Goal: Entertainment & Leisure: Browse casually

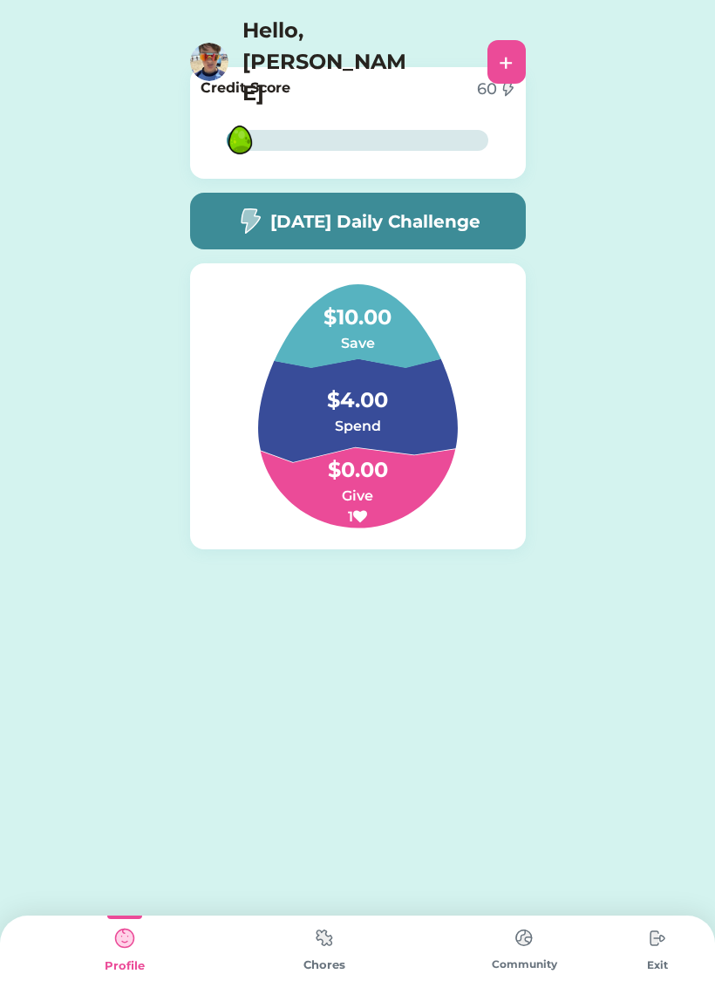
click at [398, 372] on h4 "$4.00" at bounding box center [357, 391] width 174 height 49
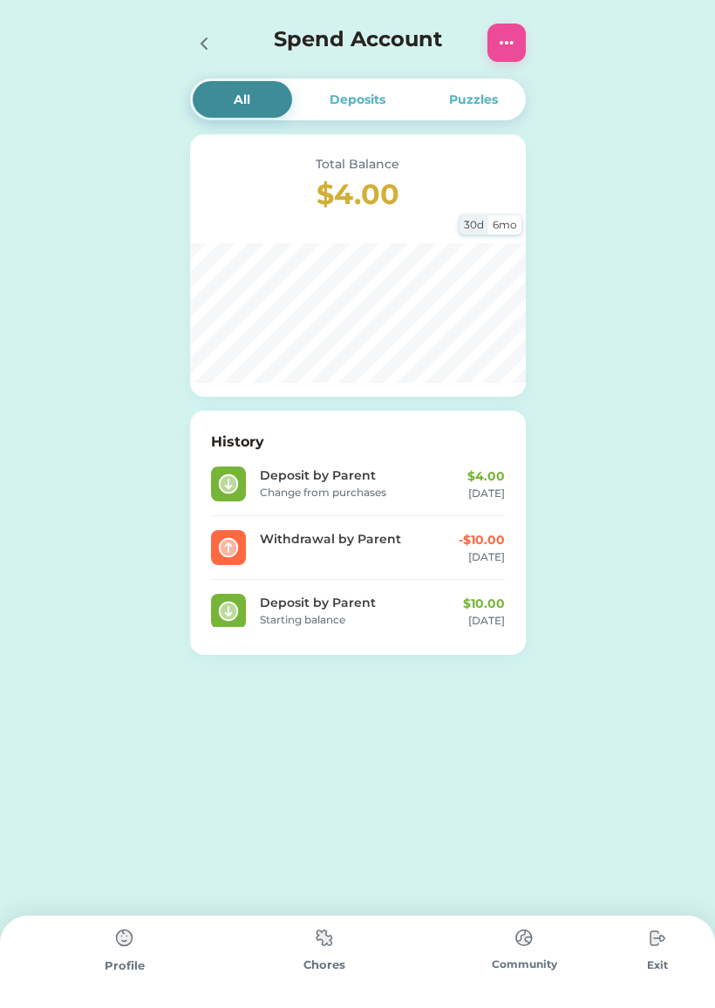
click at [314, 953] on img at bounding box center [324, 938] width 35 height 34
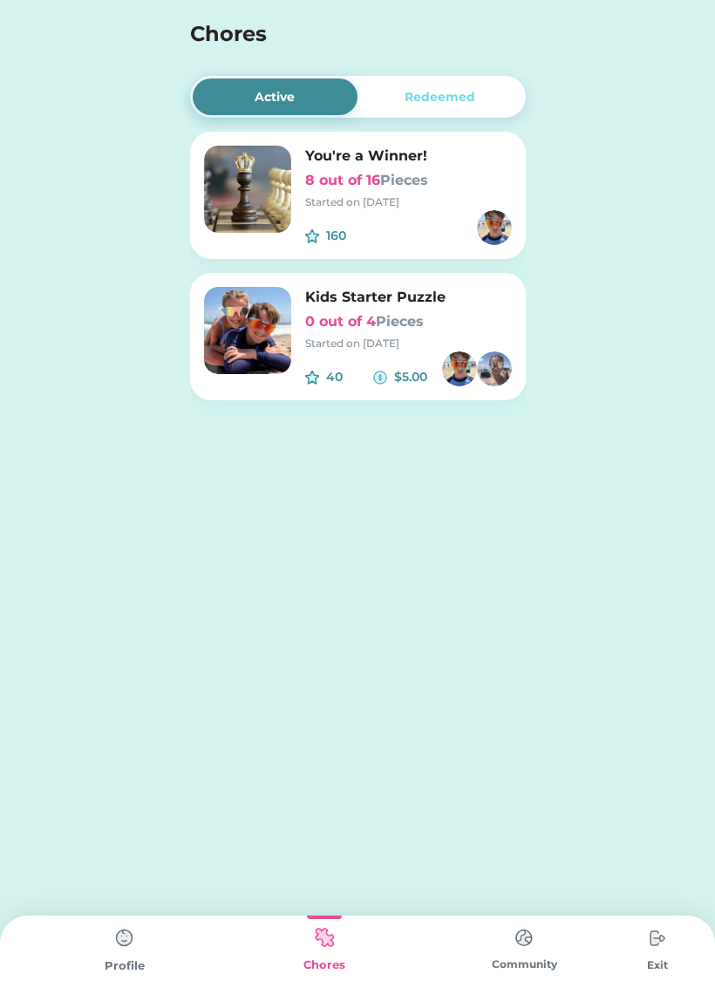
click at [523, 938] on img at bounding box center [523, 938] width 35 height 34
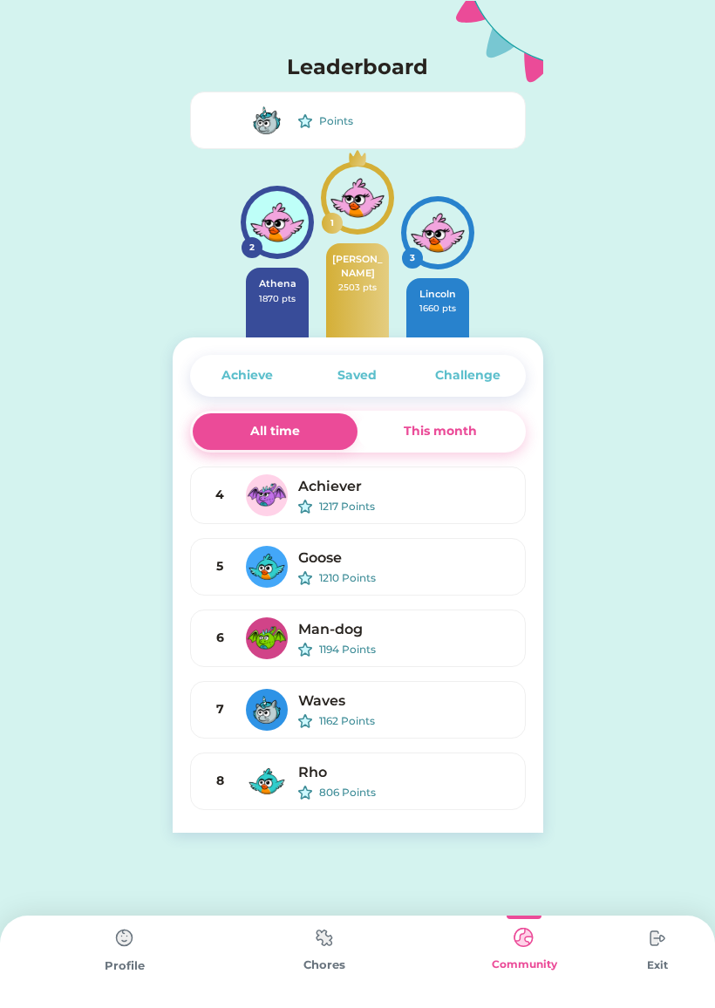
click at [314, 948] on img at bounding box center [324, 938] width 35 height 34
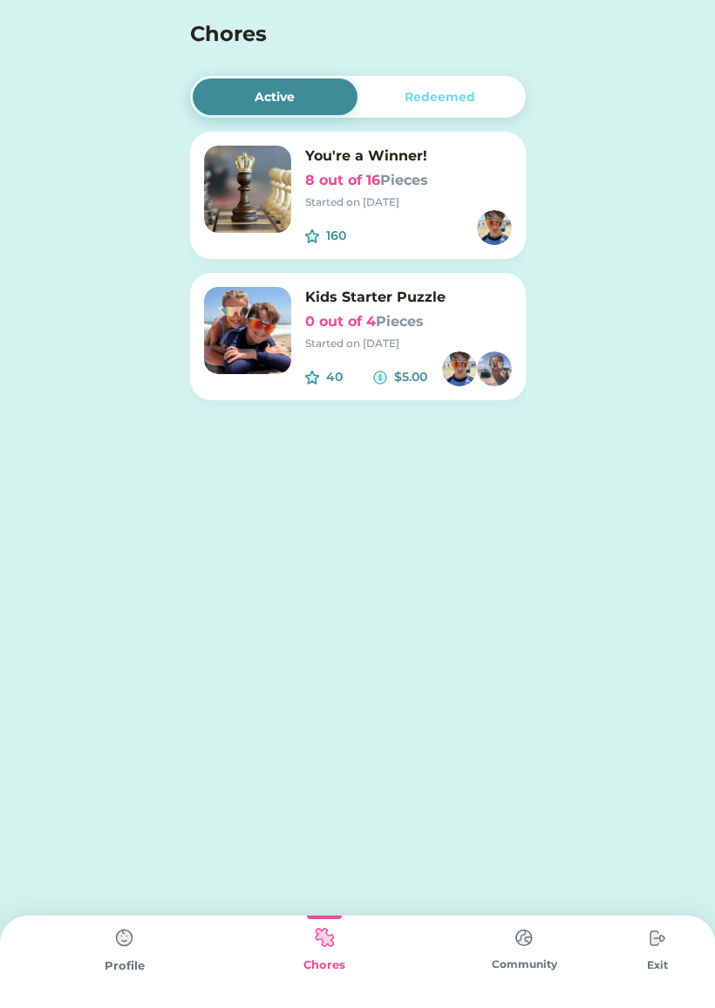
click at [0, 546] on div "Active Redeemed You're a Winner! 8 out of 16 Pieces Started on [DATE] 160 $ Kid…" at bounding box center [357, 504] width 715 height 1008
click at [219, 195] on img at bounding box center [247, 189] width 87 height 87
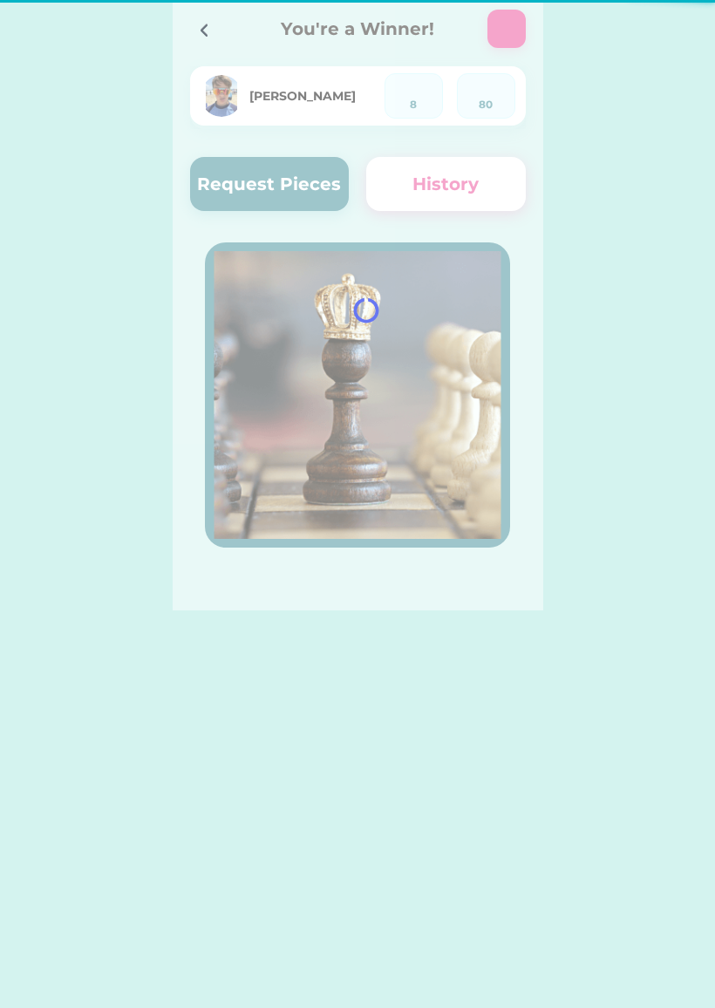
click at [248, 210] on div at bounding box center [358, 305] width 370 height 610
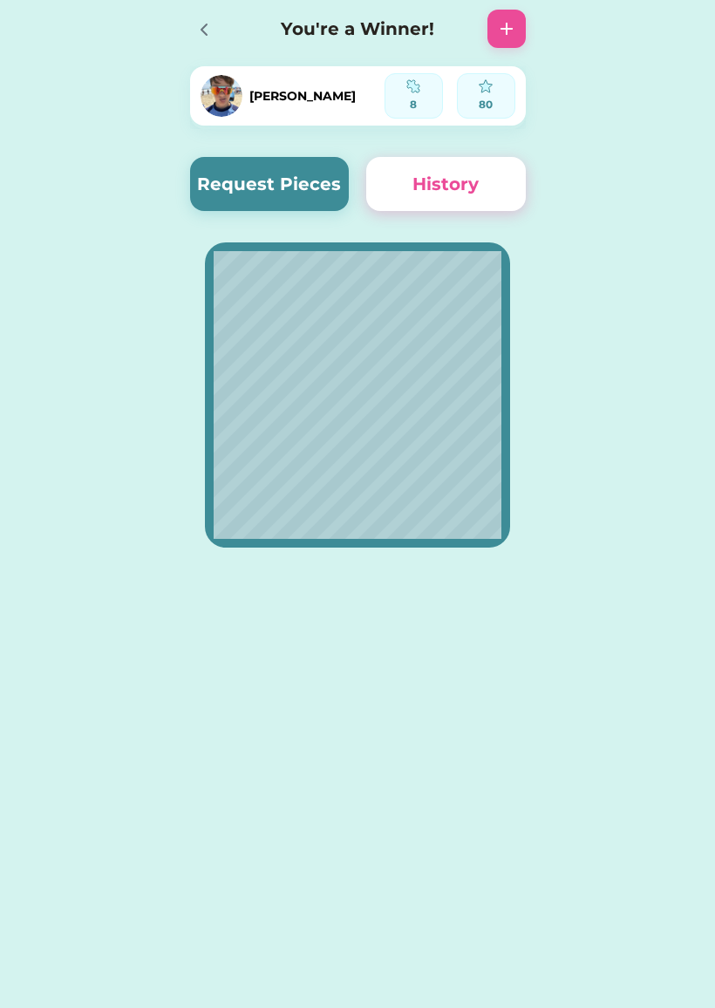
click at [263, 167] on button "Request Pieces" at bounding box center [270, 184] width 160 height 54
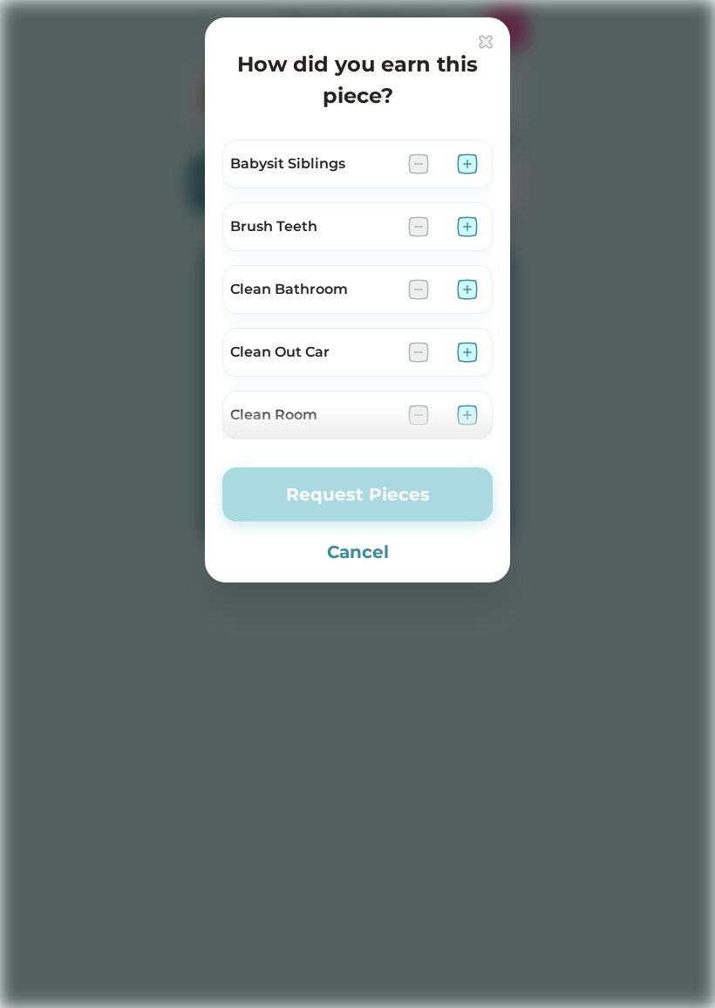
click at [470, 285] on img at bounding box center [467, 289] width 21 height 21
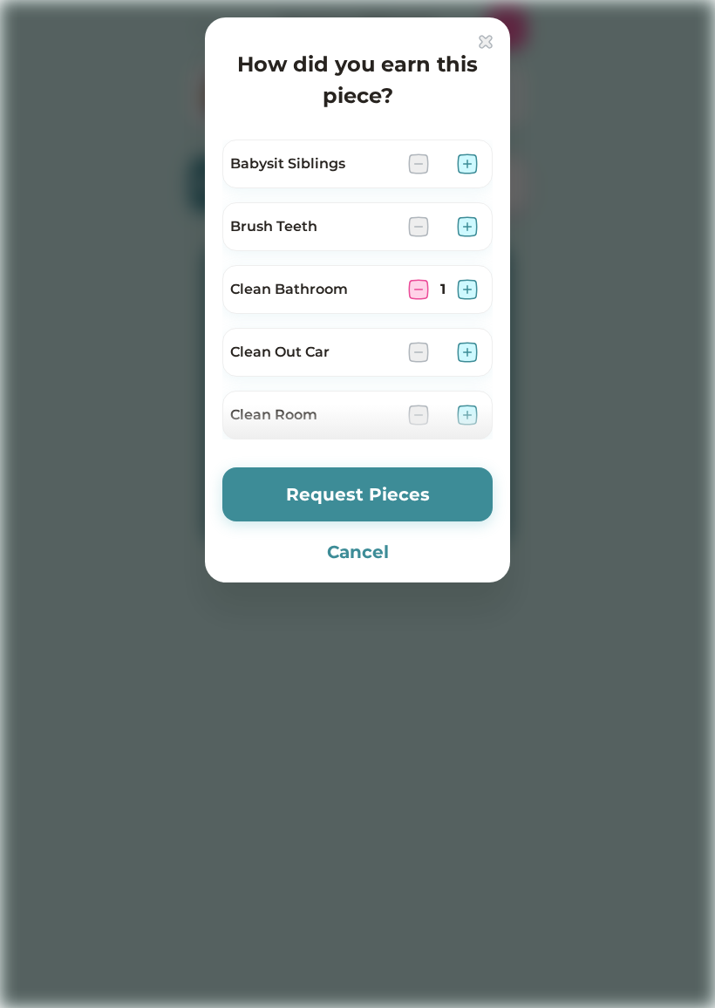
click at [468, 231] on img at bounding box center [467, 226] width 21 height 21
click at [466, 228] on img at bounding box center [467, 226] width 21 height 21
click at [466, 224] on img at bounding box center [467, 226] width 21 height 21
click at [468, 221] on img at bounding box center [467, 226] width 21 height 21
click at [469, 222] on img at bounding box center [467, 226] width 21 height 21
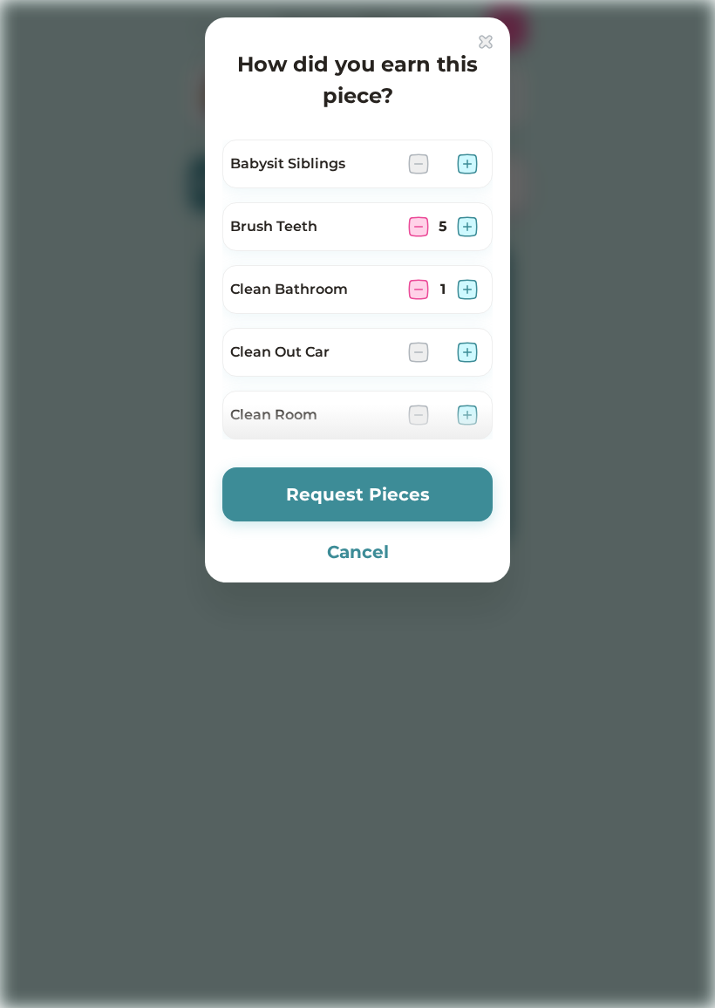
click at [420, 228] on img at bounding box center [418, 226] width 21 height 21
click at [412, 235] on img at bounding box center [418, 226] width 21 height 21
click at [422, 223] on img at bounding box center [418, 226] width 21 height 21
click at [420, 222] on img at bounding box center [418, 226] width 21 height 21
click at [465, 218] on img at bounding box center [467, 226] width 21 height 21
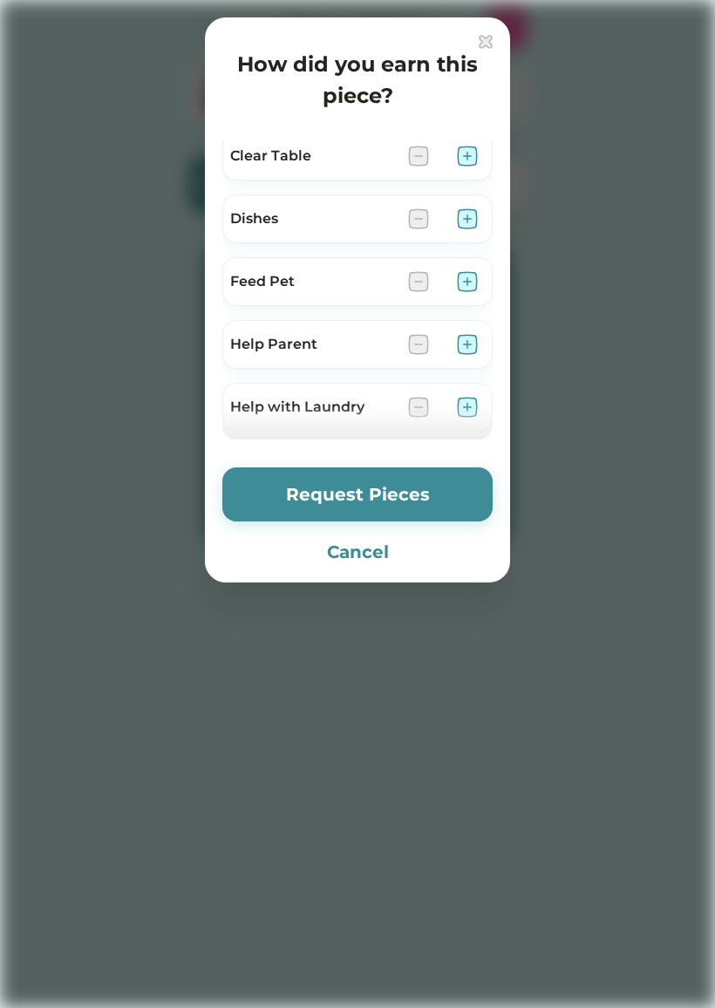
scroll to position [341, 0]
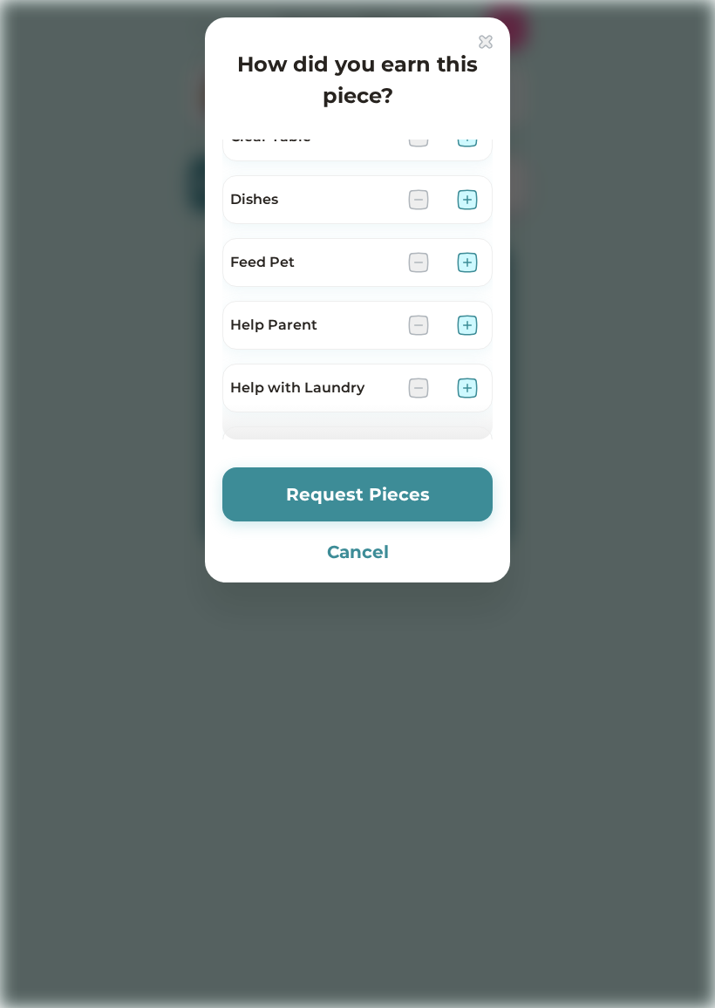
click at [464, 262] on img at bounding box center [467, 262] width 21 height 21
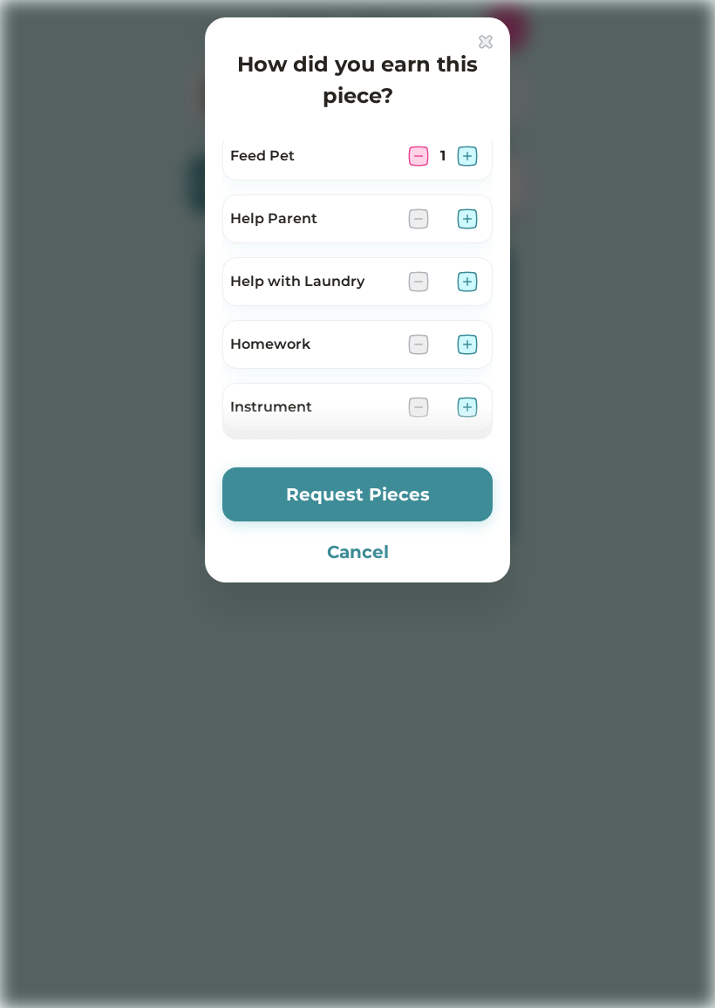
scroll to position [460, 0]
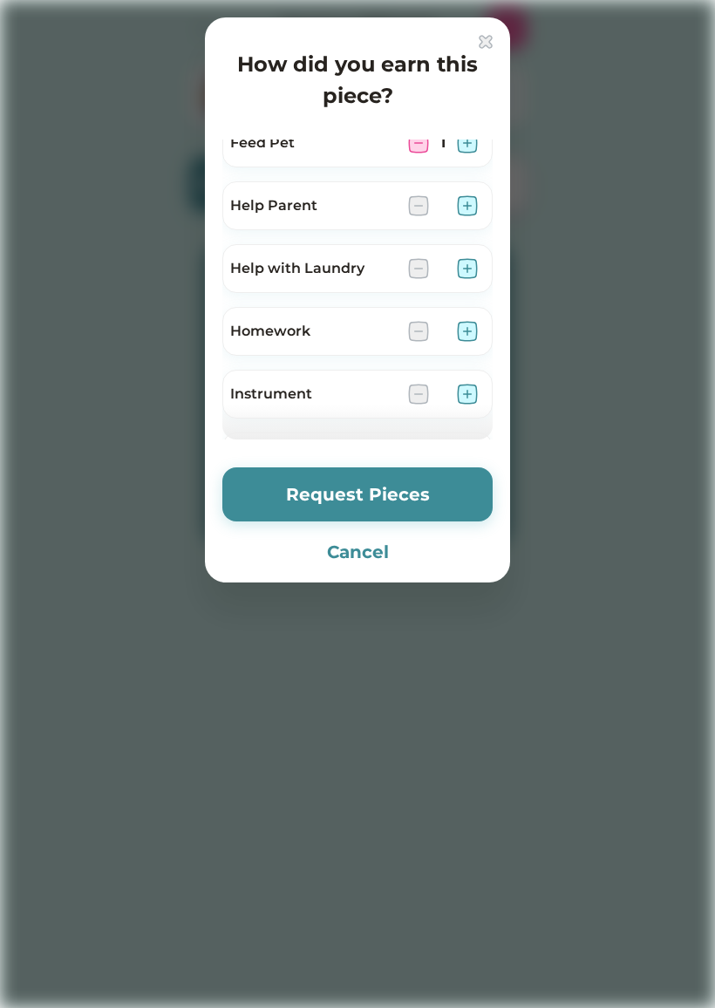
click at [468, 334] on img at bounding box center [467, 331] width 21 height 21
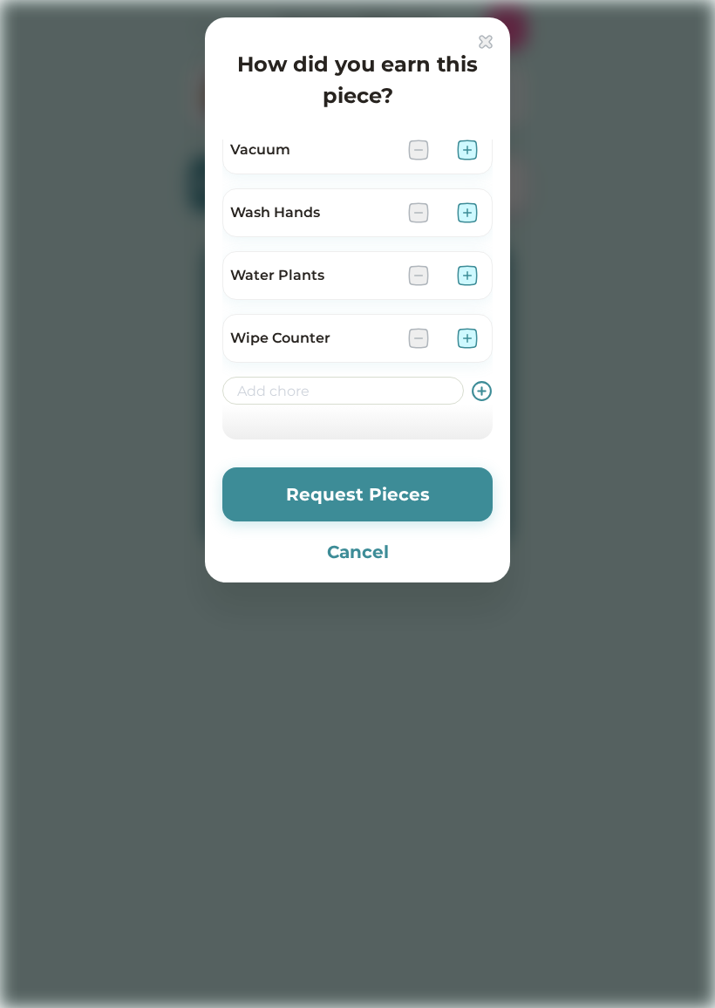
scroll to position [1332, 0]
click at [275, 497] on button "Request Pieces" at bounding box center [357, 494] width 270 height 54
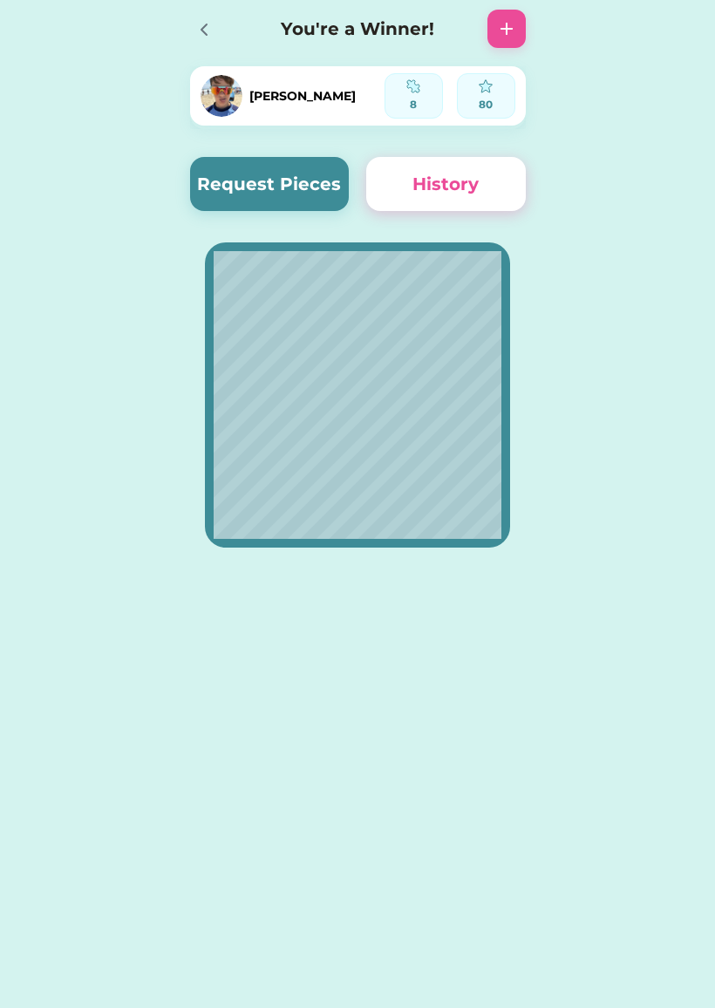
click at [197, 45] on div at bounding box center [209, 29] width 38 height 38
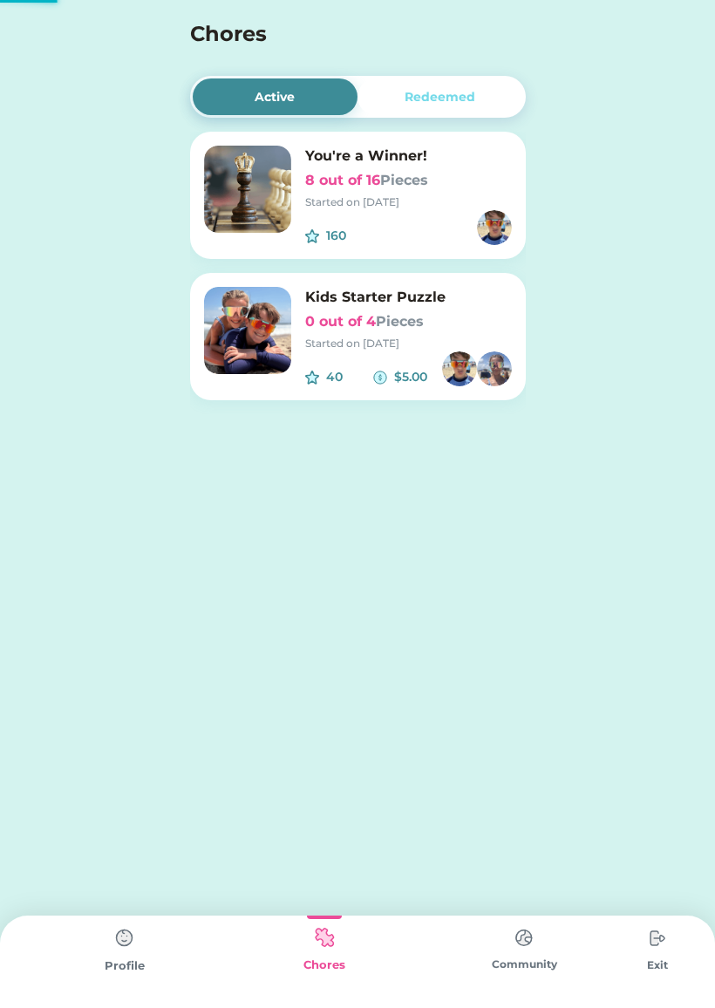
click at [202, 47] on h4 "Chores" at bounding box center [334, 33] width 289 height 31
click at [486, 353] on img at bounding box center [494, 368] width 35 height 35
